Goal: Find contact information: Find contact information

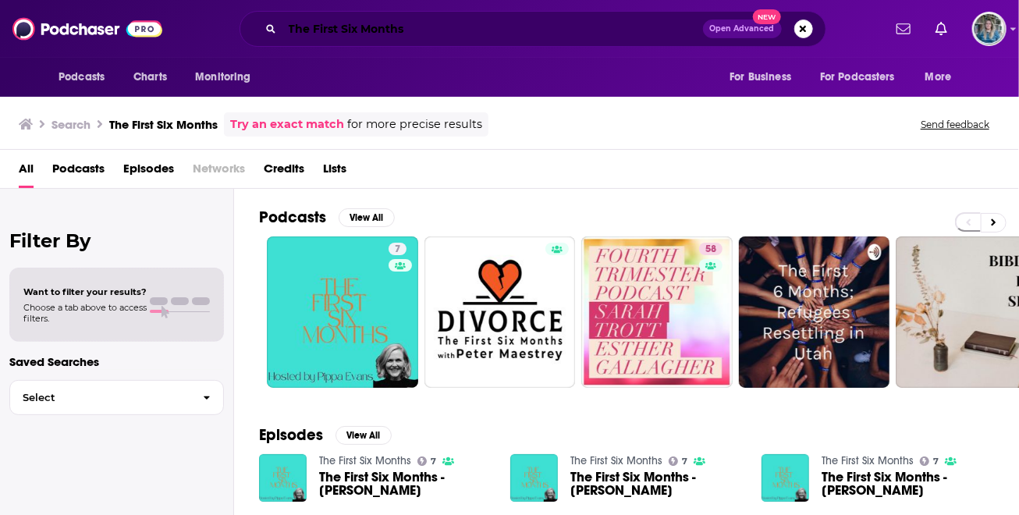
click at [425, 31] on input "The First Six Months" at bounding box center [492, 28] width 421 height 25
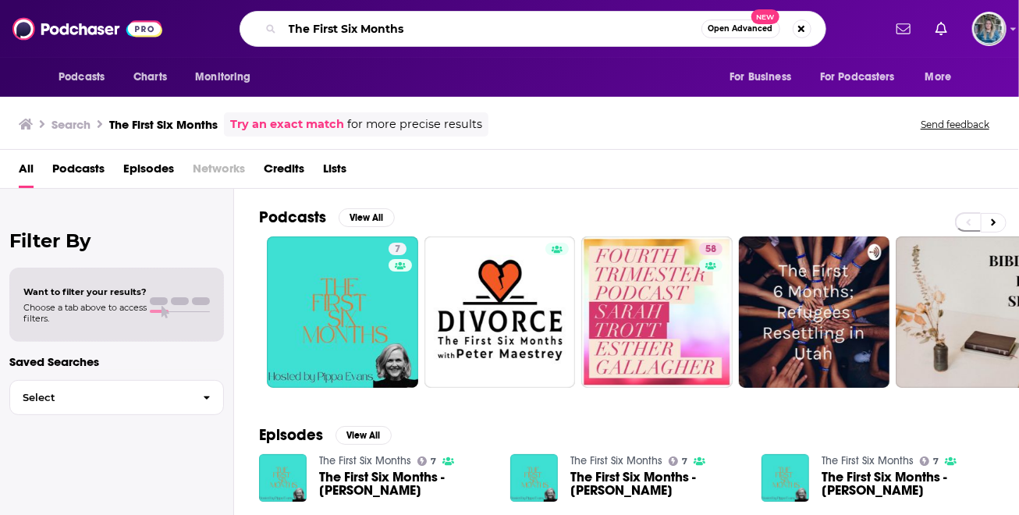
click at [425, 31] on input "The First Six Months" at bounding box center [491, 28] width 419 height 25
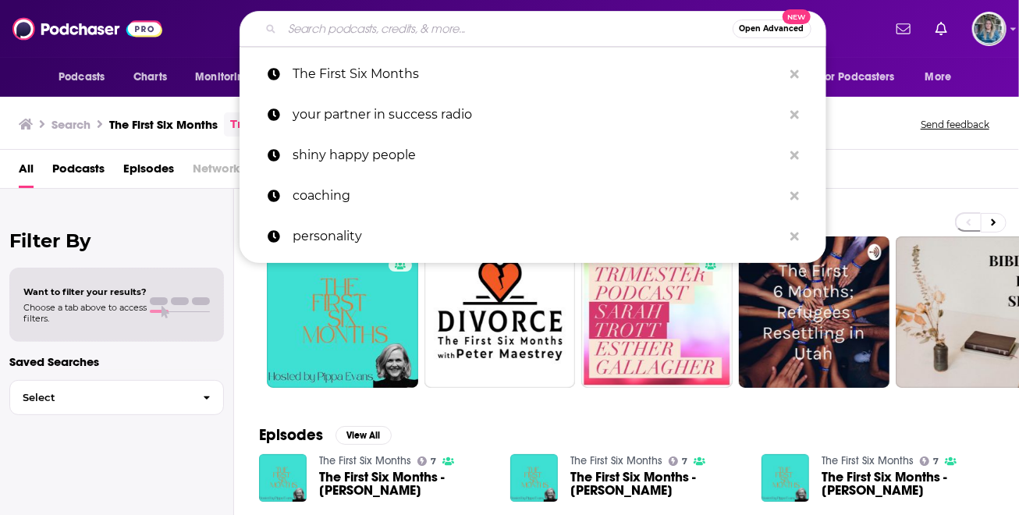
paste input "Desert Island Dishes with [PERSON_NAME]"
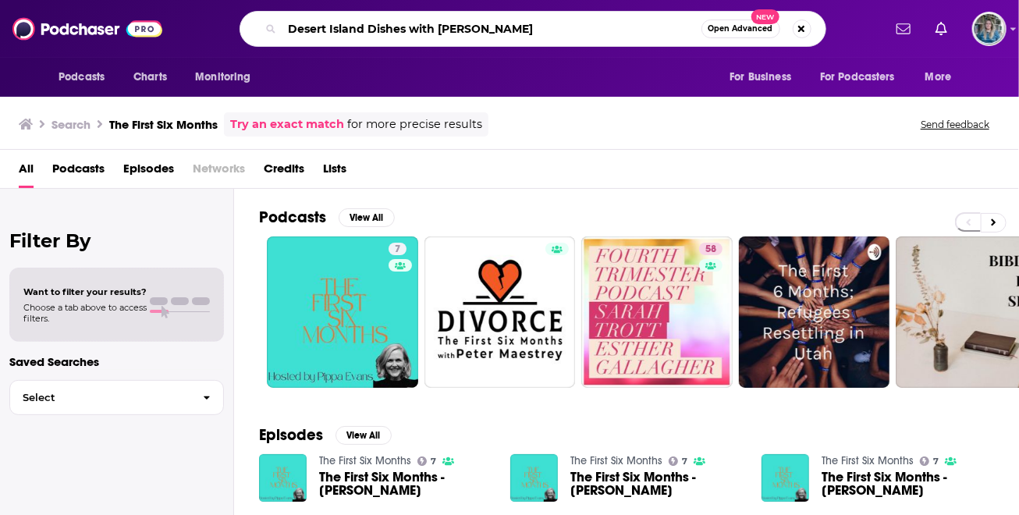
type input "Desert Island Dishes with [PERSON_NAME]"
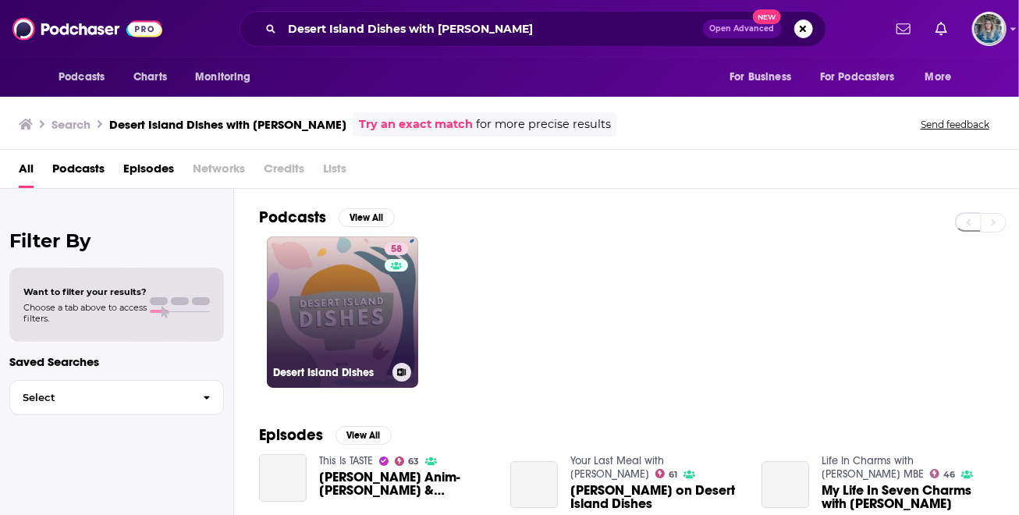
click at [340, 343] on link "58 Desert Island Dishes" at bounding box center [342, 311] width 151 height 151
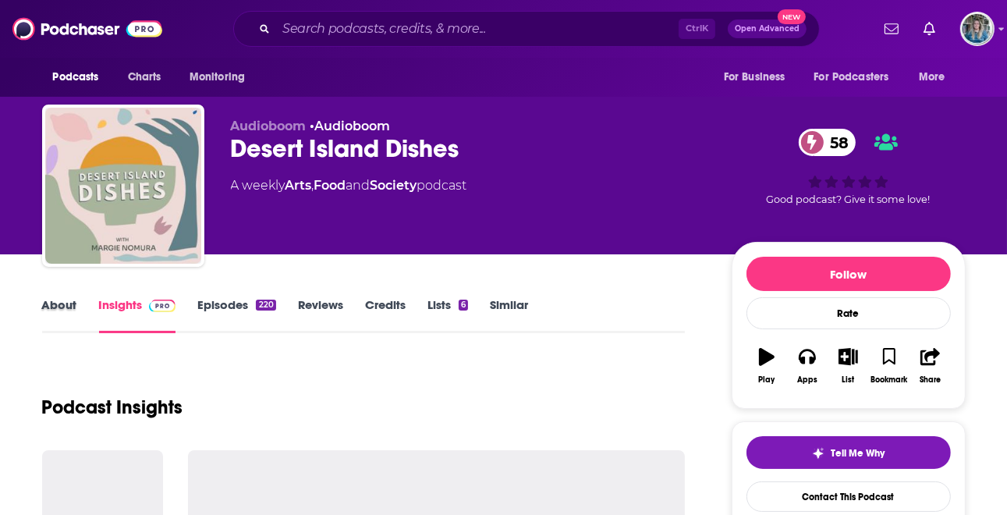
drag, startPoint x: 87, startPoint y: 302, endPoint x: 62, endPoint y: 301, distance: 24.2
click at [86, 302] on div "About" at bounding box center [70, 315] width 57 height 36
click at [62, 301] on link "About" at bounding box center [59, 315] width 35 height 36
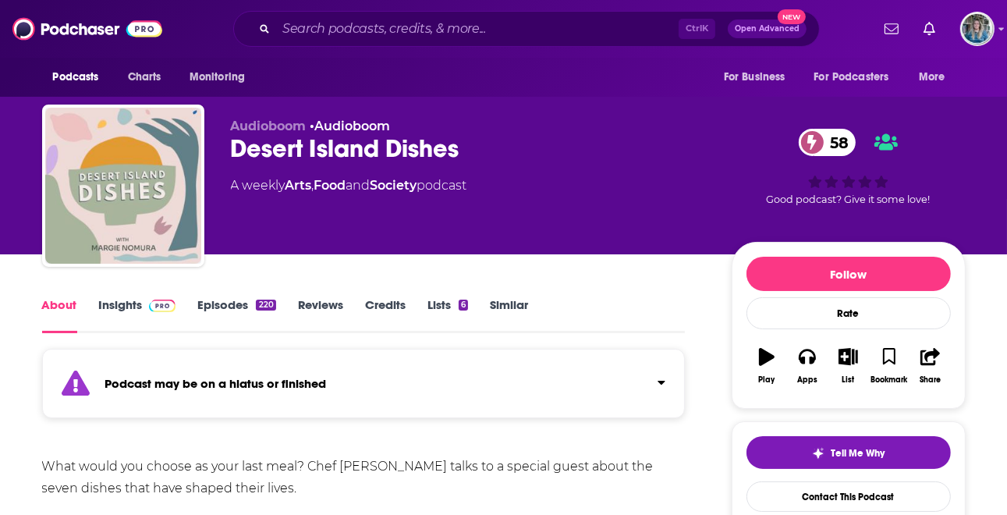
scroll to position [156, 0]
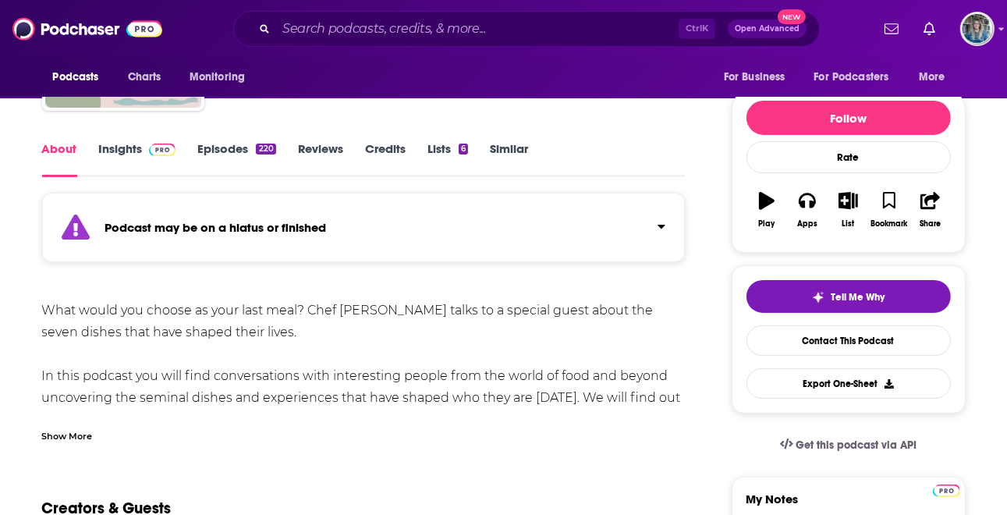
click at [72, 425] on div "Show More" at bounding box center [364, 430] width 644 height 27
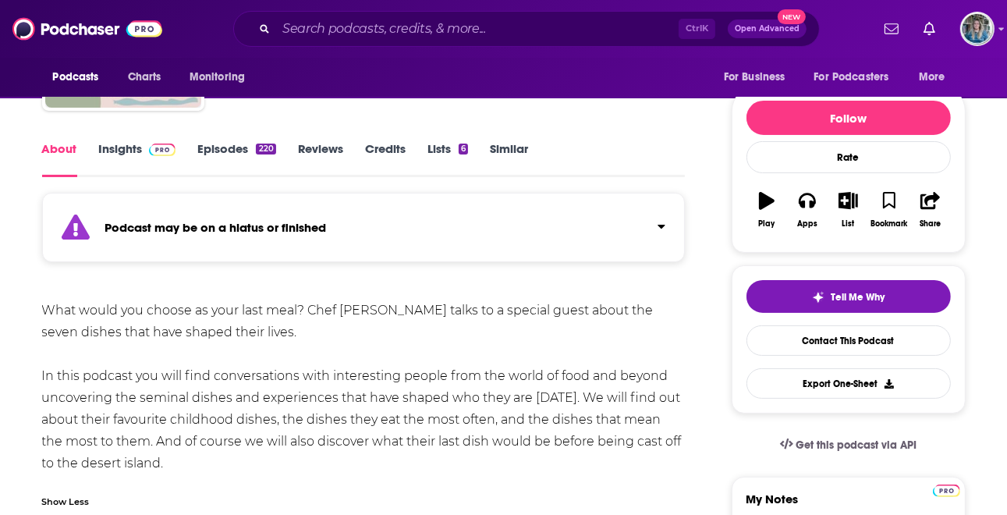
click at [133, 146] on link "Insights" at bounding box center [137, 159] width 77 height 36
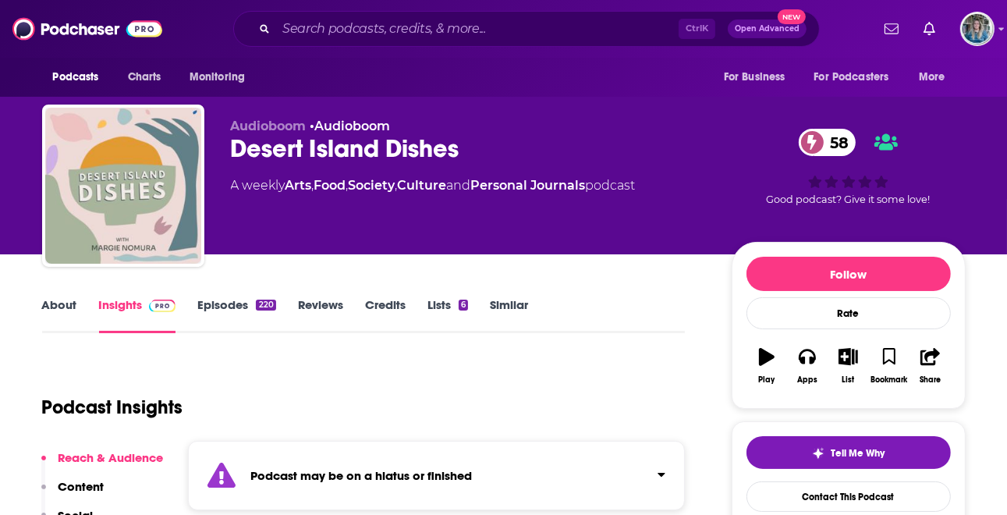
click at [503, 399] on div "Podcast Insights" at bounding box center [357, 398] width 631 height 80
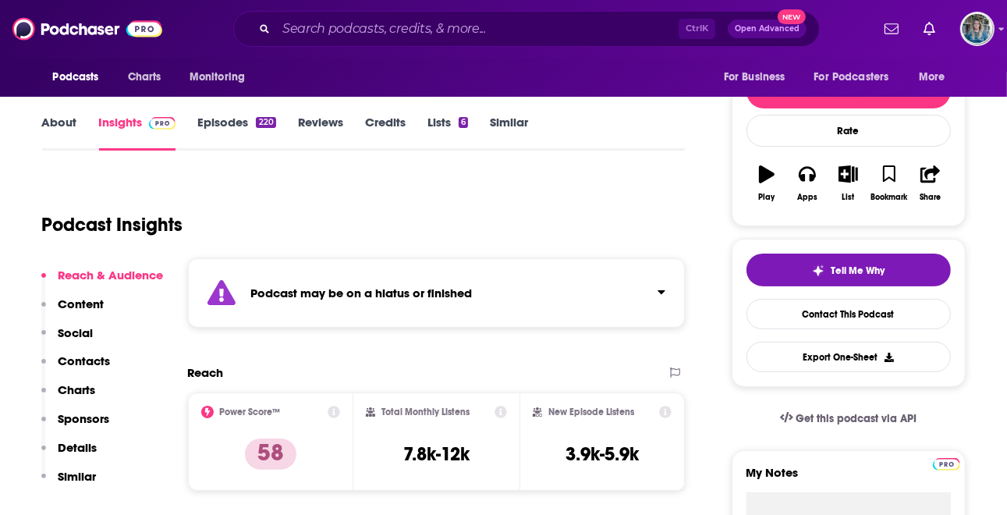
scroll to position [156, 0]
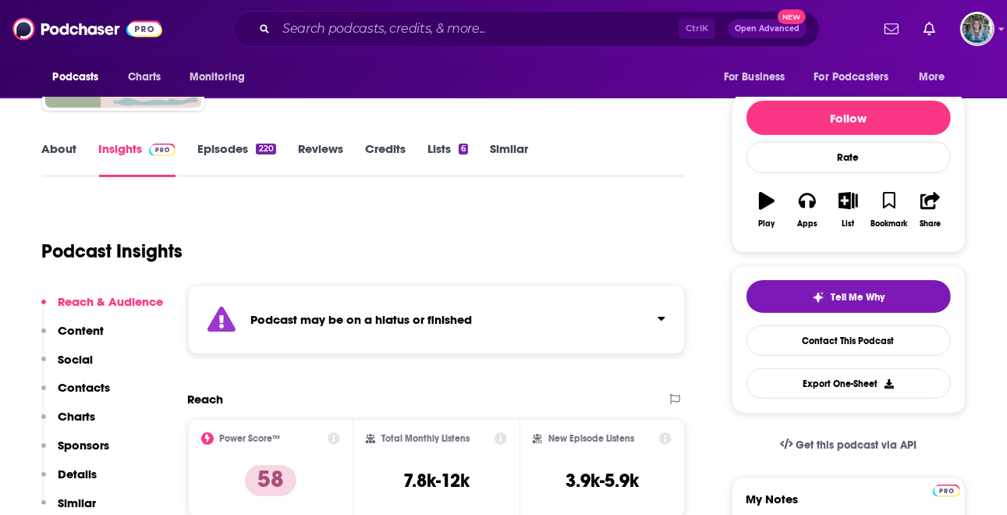
click at [216, 150] on link "Episodes 220" at bounding box center [236, 159] width 78 height 36
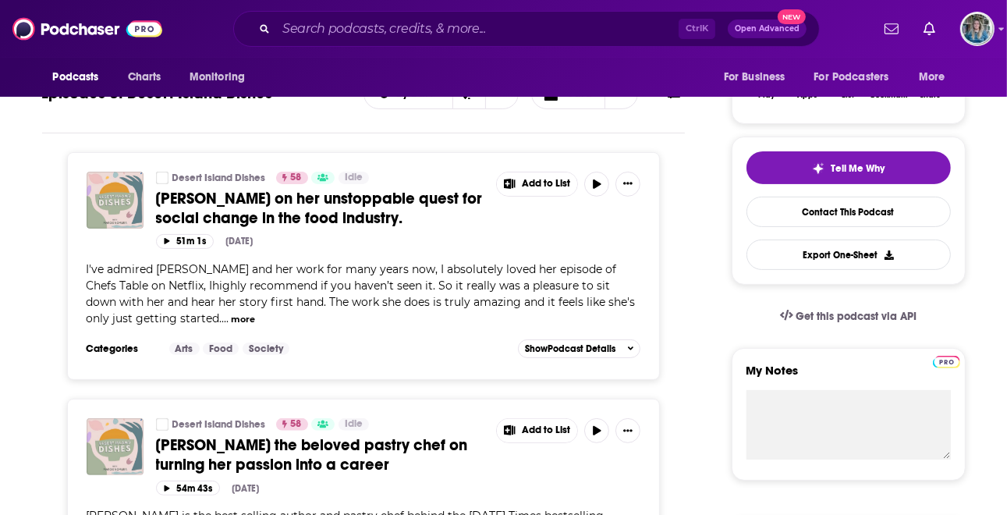
scroll to position [312, 0]
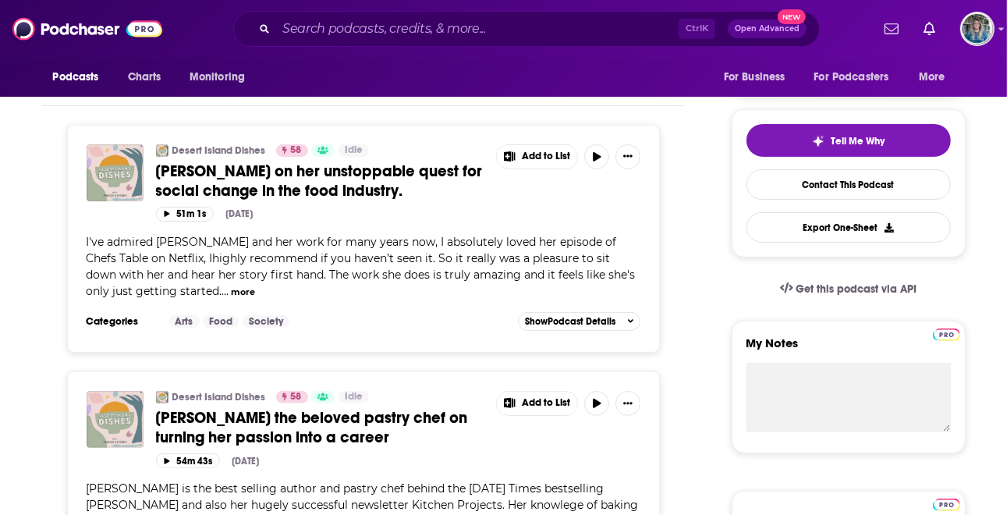
click at [231, 290] on button "more" at bounding box center [243, 292] width 24 height 13
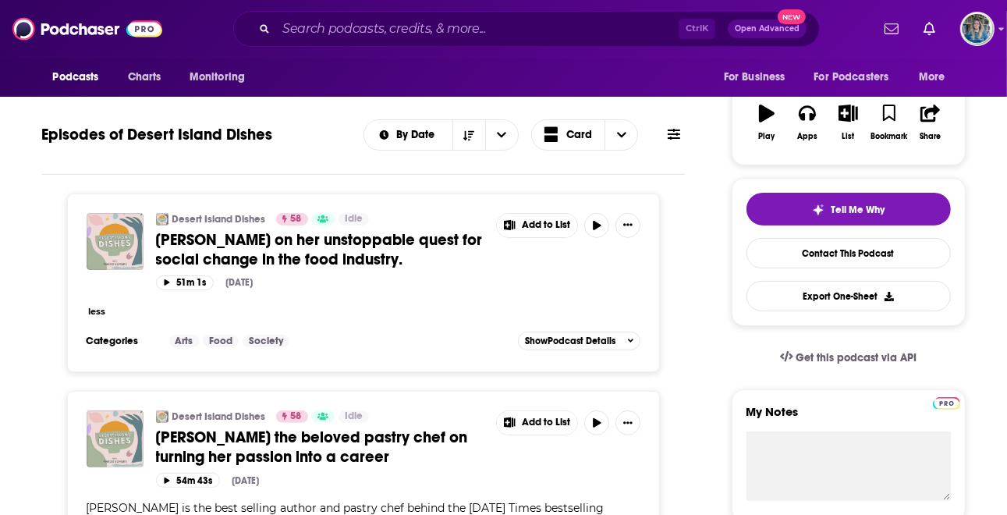
scroll to position [156, 0]
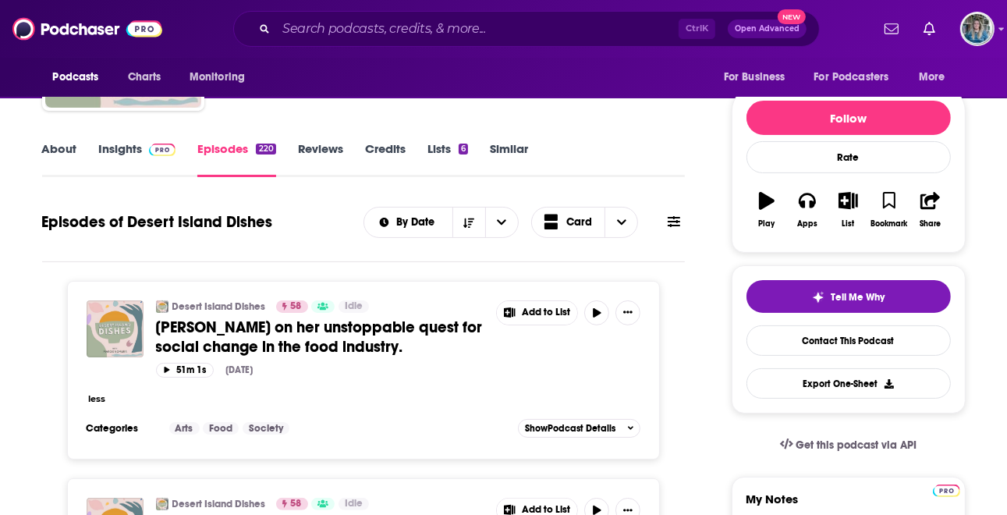
click at [93, 402] on button "less" at bounding box center [96, 399] width 17 height 13
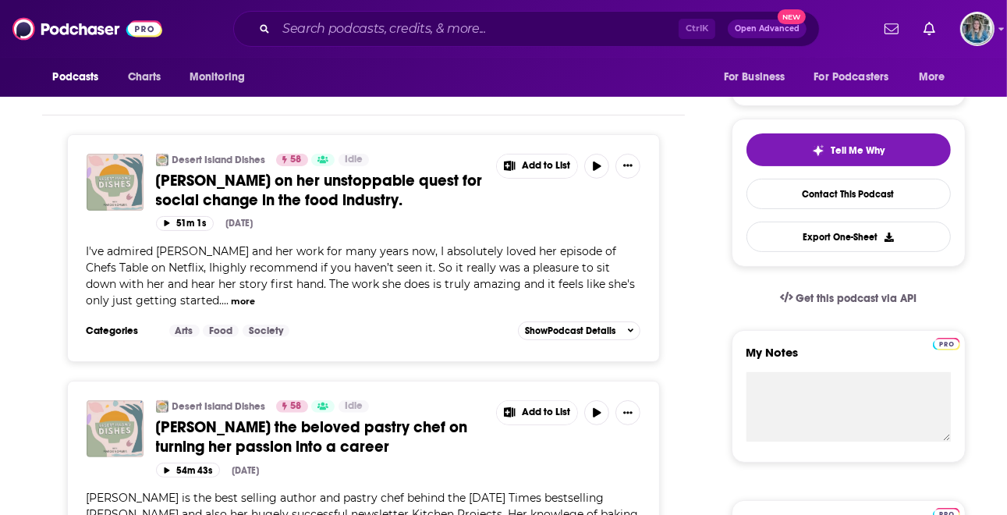
scroll to position [0, 0]
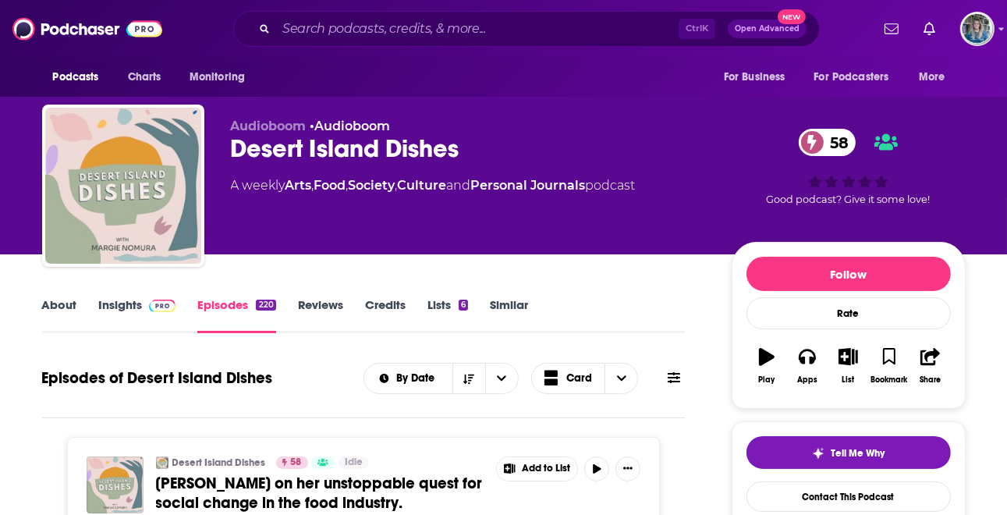
click at [137, 314] on link "Insights" at bounding box center [137, 315] width 77 height 36
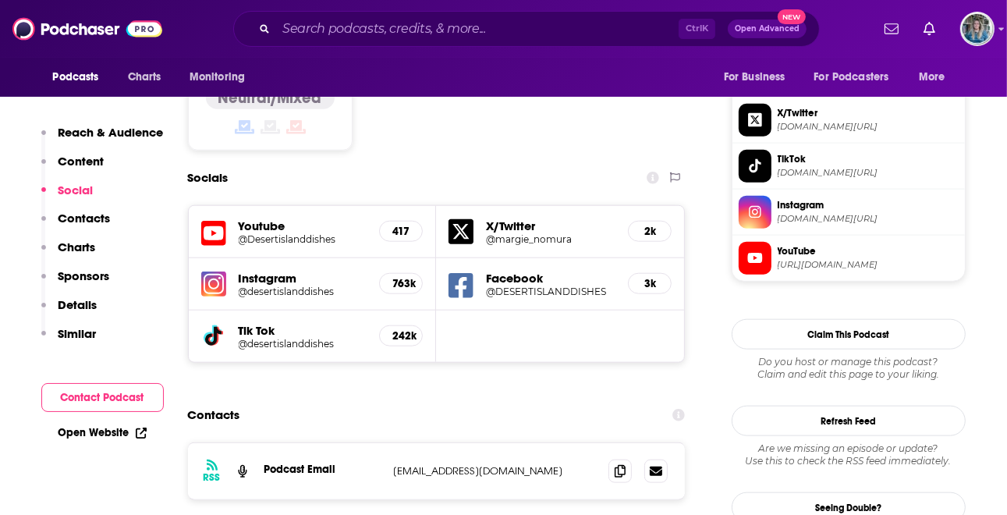
scroll to position [1405, 0]
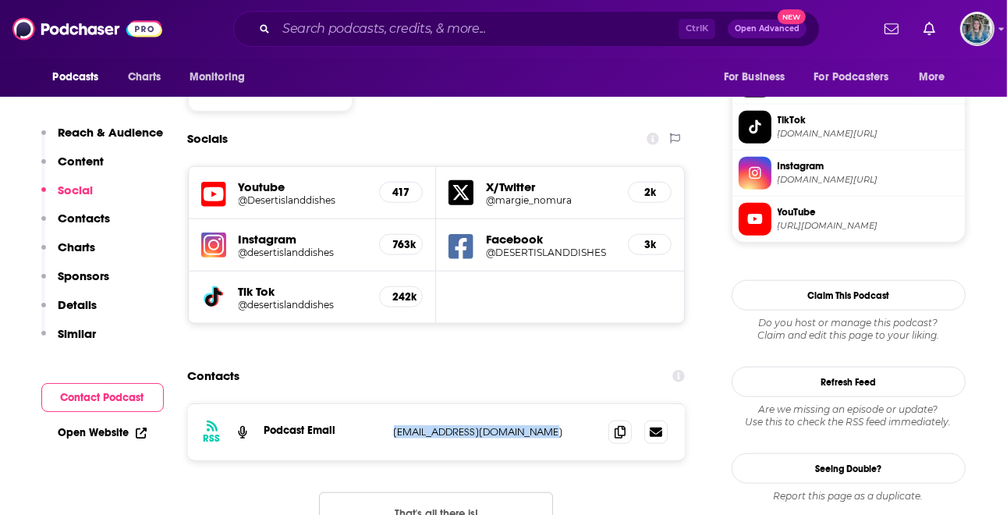
drag, startPoint x: 537, startPoint y: 370, endPoint x: 396, endPoint y: 375, distance: 140.5
click at [396, 425] on p "[EMAIL_ADDRESS][DOMAIN_NAME]" at bounding box center [495, 431] width 203 height 13
drag, startPoint x: 396, startPoint y: 375, endPoint x: 421, endPoint y: 373, distance: 25.0
copy p "[EMAIL_ADDRESS][DOMAIN_NAME]"
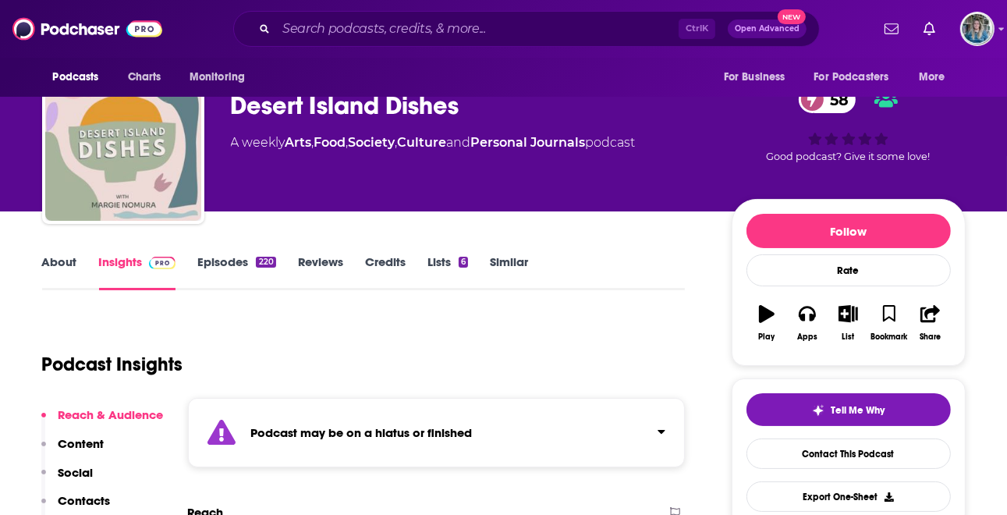
scroll to position [0, 0]
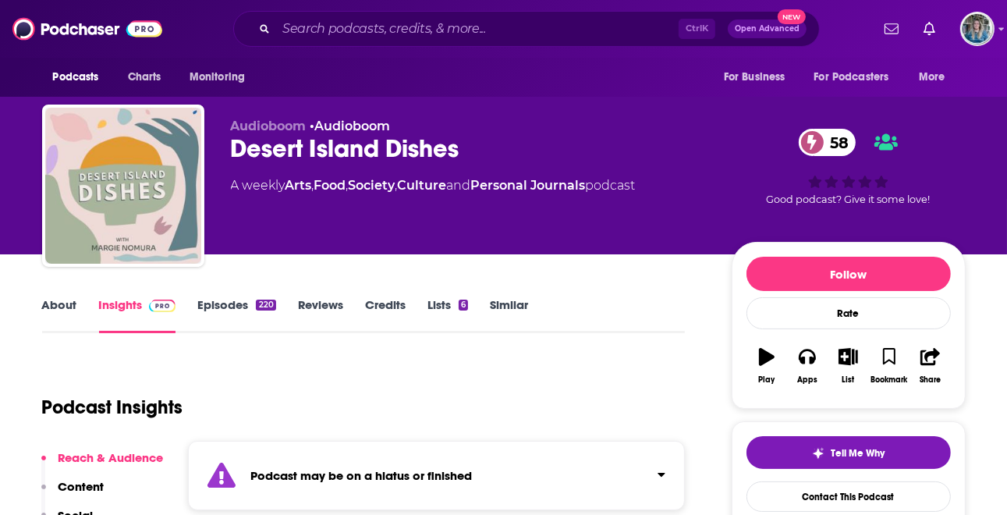
click at [68, 310] on link "About" at bounding box center [59, 315] width 35 height 36
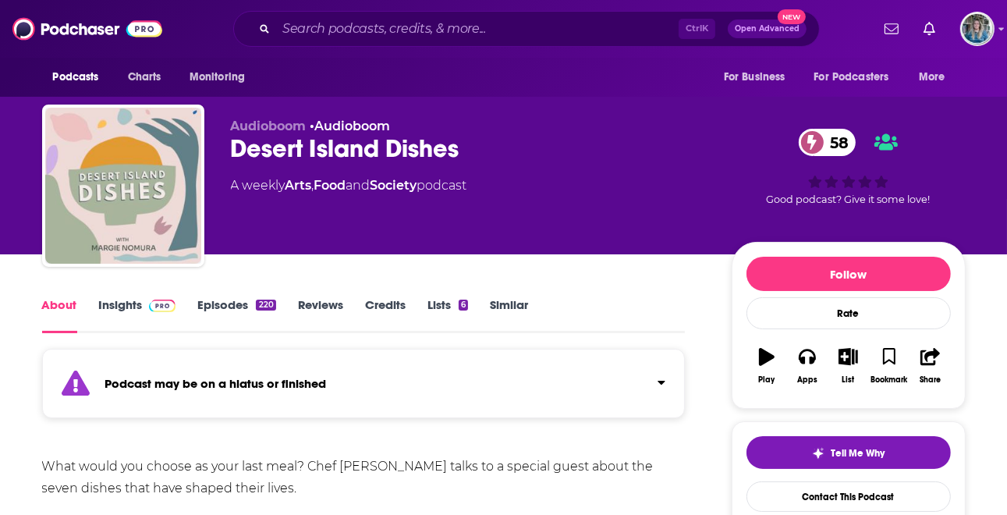
scroll to position [234, 0]
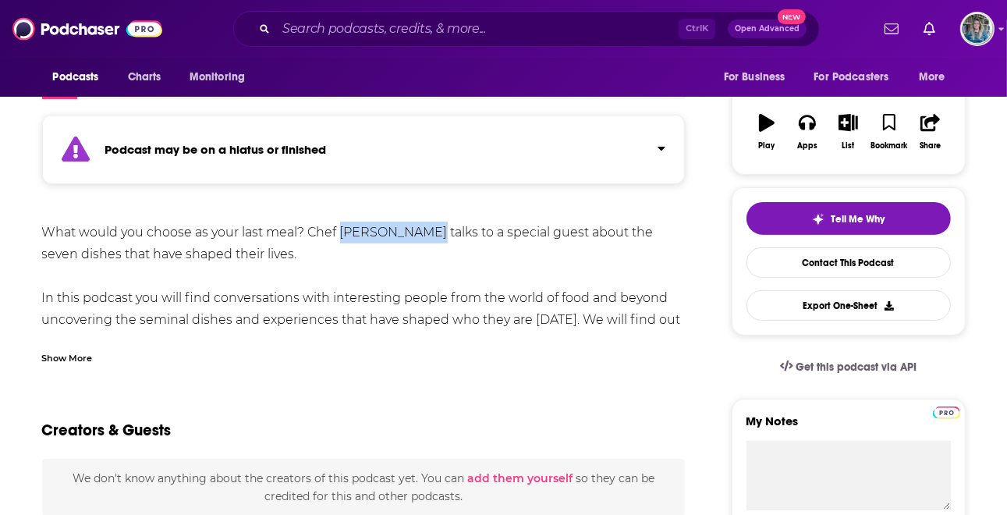
drag, startPoint x: 438, startPoint y: 233, endPoint x: 341, endPoint y: 230, distance: 96.8
click at [341, 230] on div "What would you choose as your last meal? Chef [PERSON_NAME] talks to a special …" at bounding box center [364, 309] width 644 height 175
drag, startPoint x: 341, startPoint y: 230, endPoint x: 400, endPoint y: 234, distance: 59.4
copy div "[PERSON_NAME]"
